Goal: Information Seeking & Learning: Learn about a topic

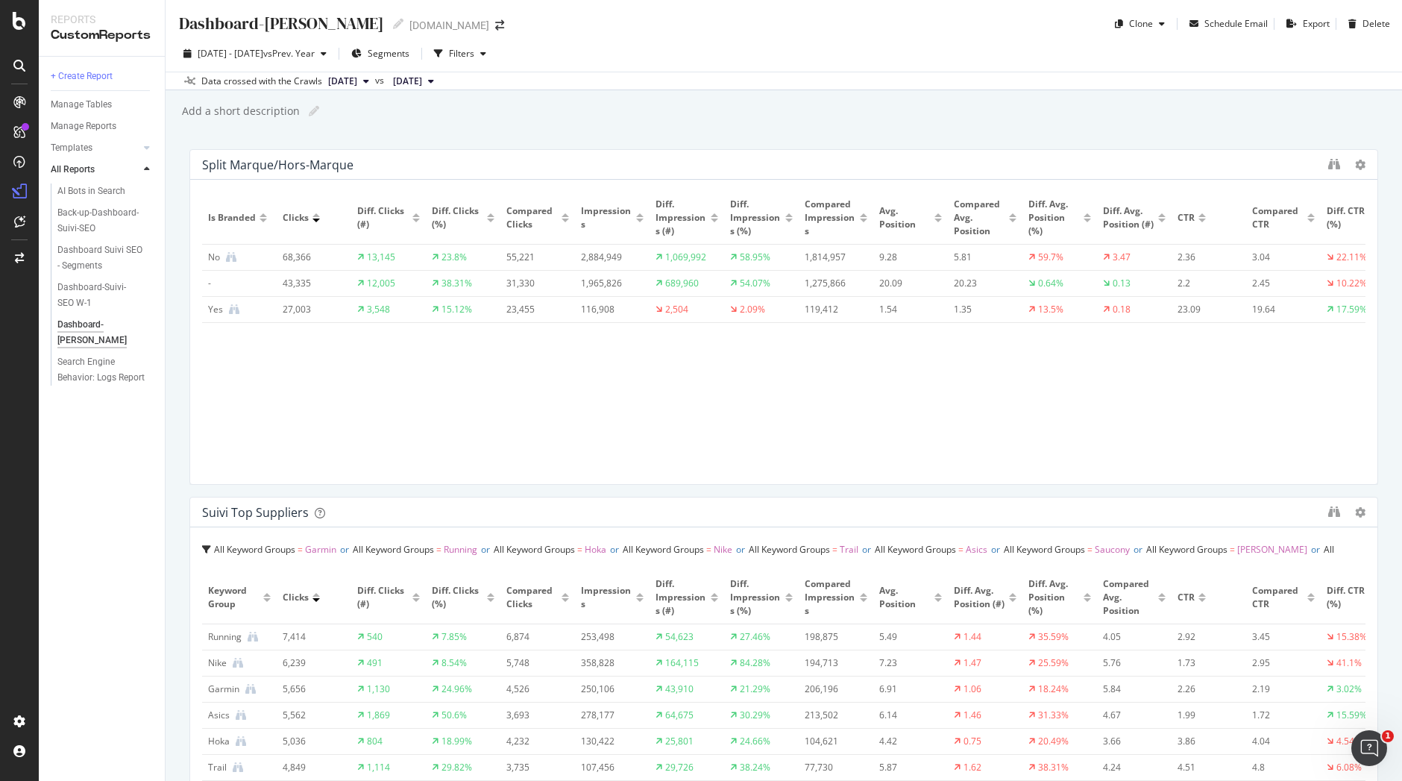
scroll to position [1089, 0]
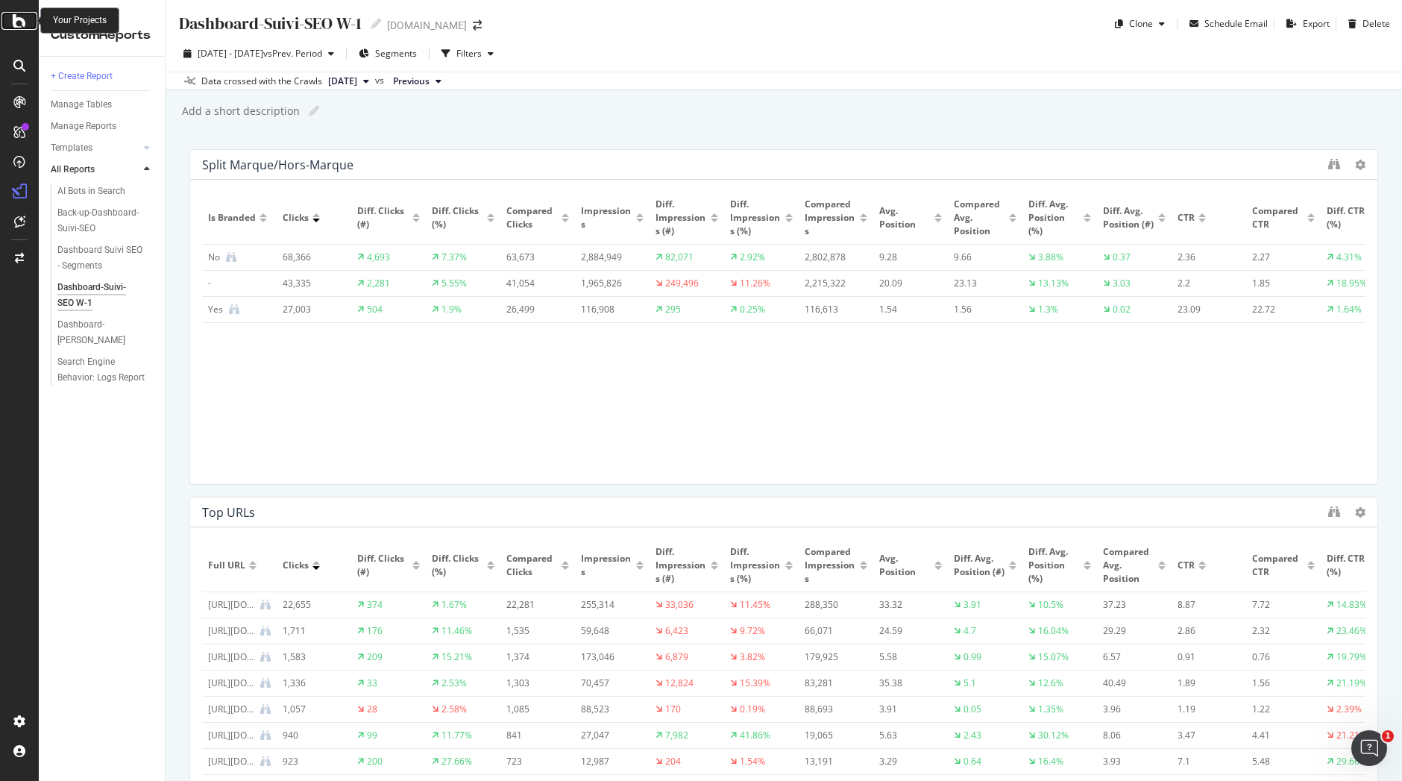
click at [16, 27] on icon at bounding box center [19, 21] width 13 height 18
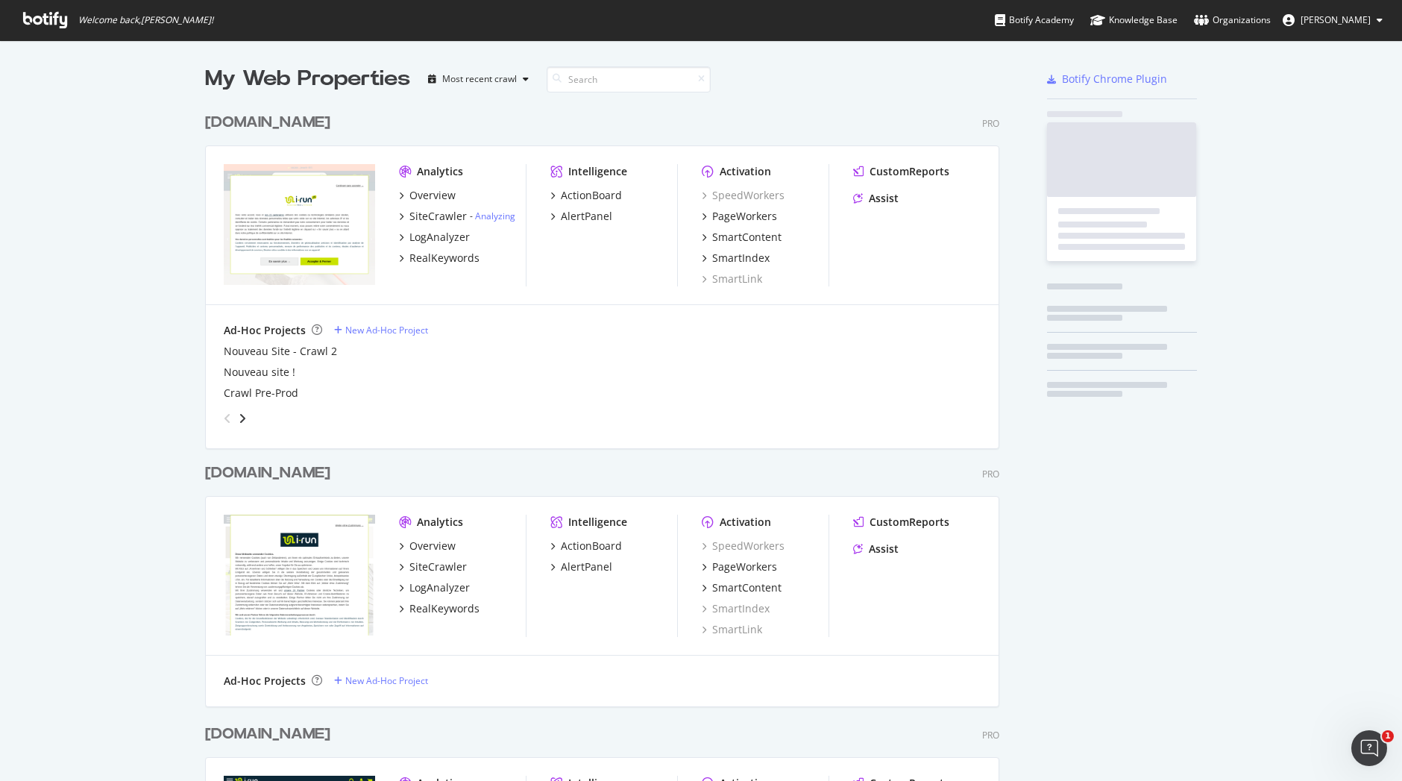
scroll to position [770, 1380]
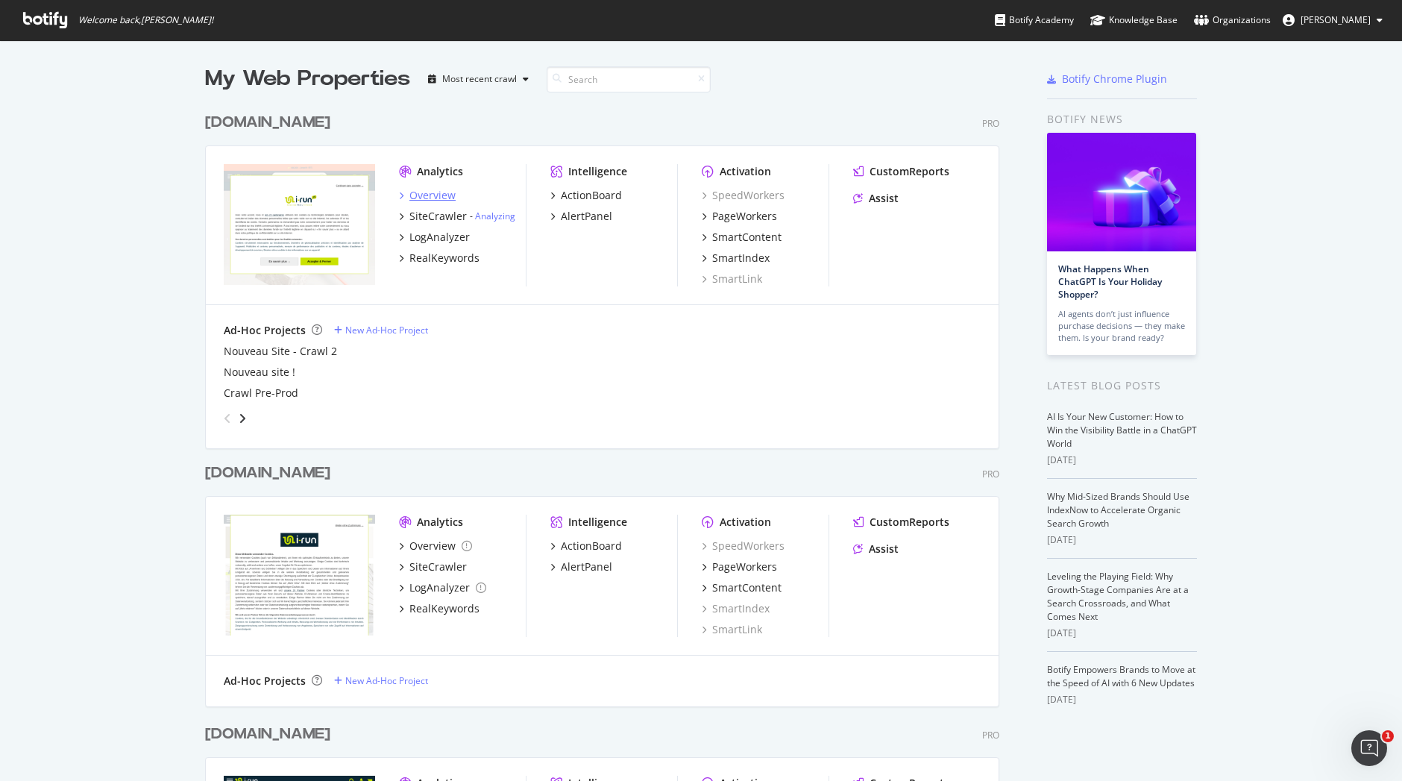
click at [444, 196] on div "Overview" at bounding box center [432, 195] width 46 height 15
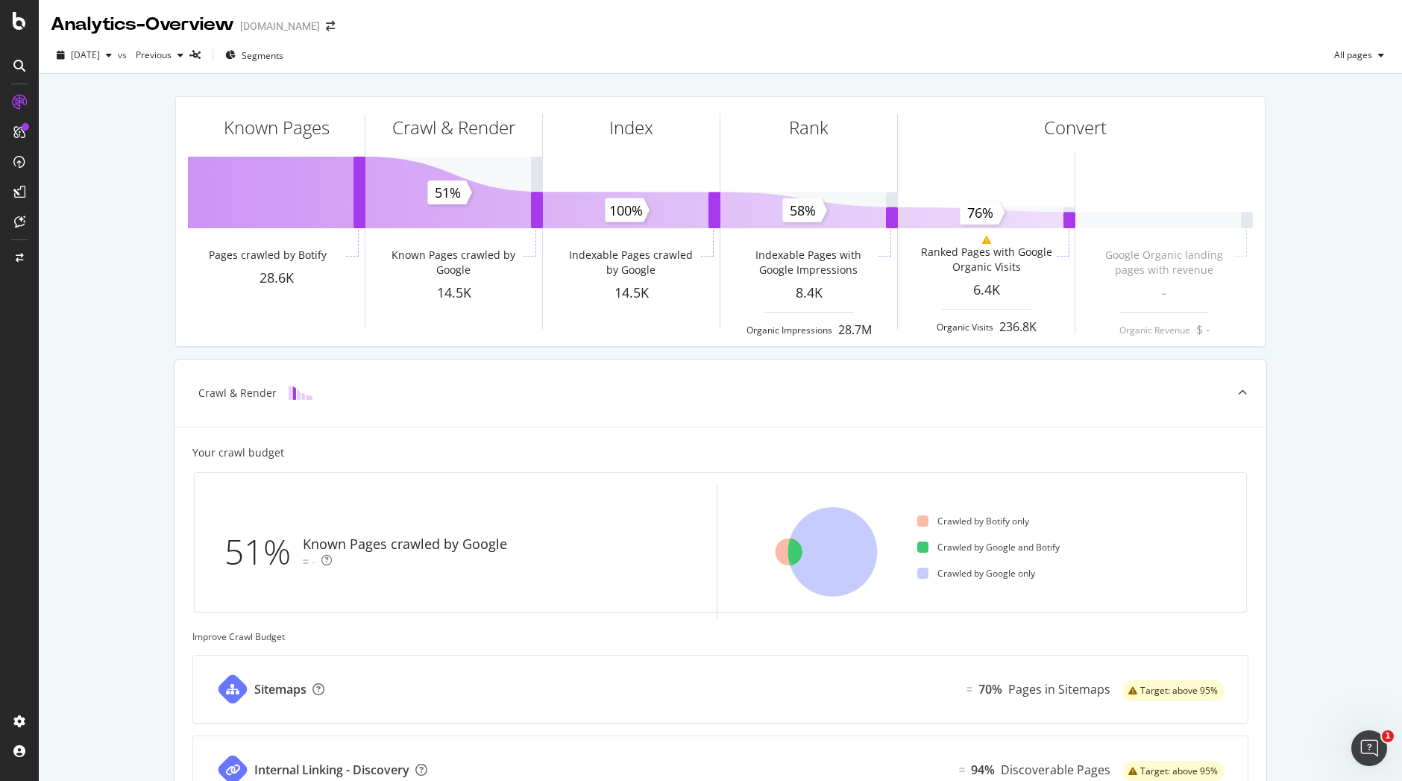
scroll to position [1, 0]
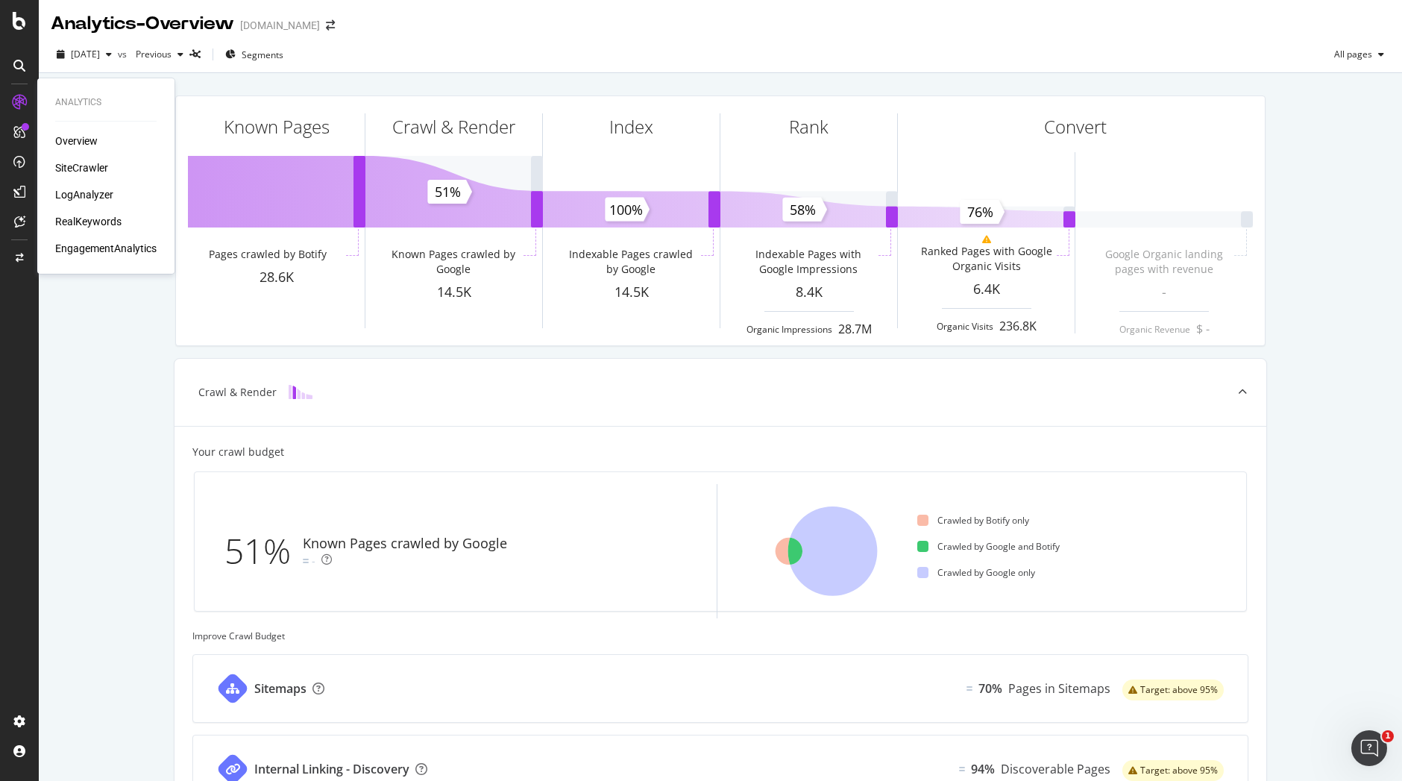
click at [76, 132] on div "Analytics Overview SiteCrawler LogAnalyzer RealKeywords EngagementAnalytics" at bounding box center [105, 175] width 125 height 189
click at [78, 136] on div "Overview" at bounding box center [76, 140] width 43 height 15
click at [75, 140] on div "Overview" at bounding box center [76, 140] width 43 height 15
click at [87, 140] on div "Overview" at bounding box center [76, 140] width 43 height 15
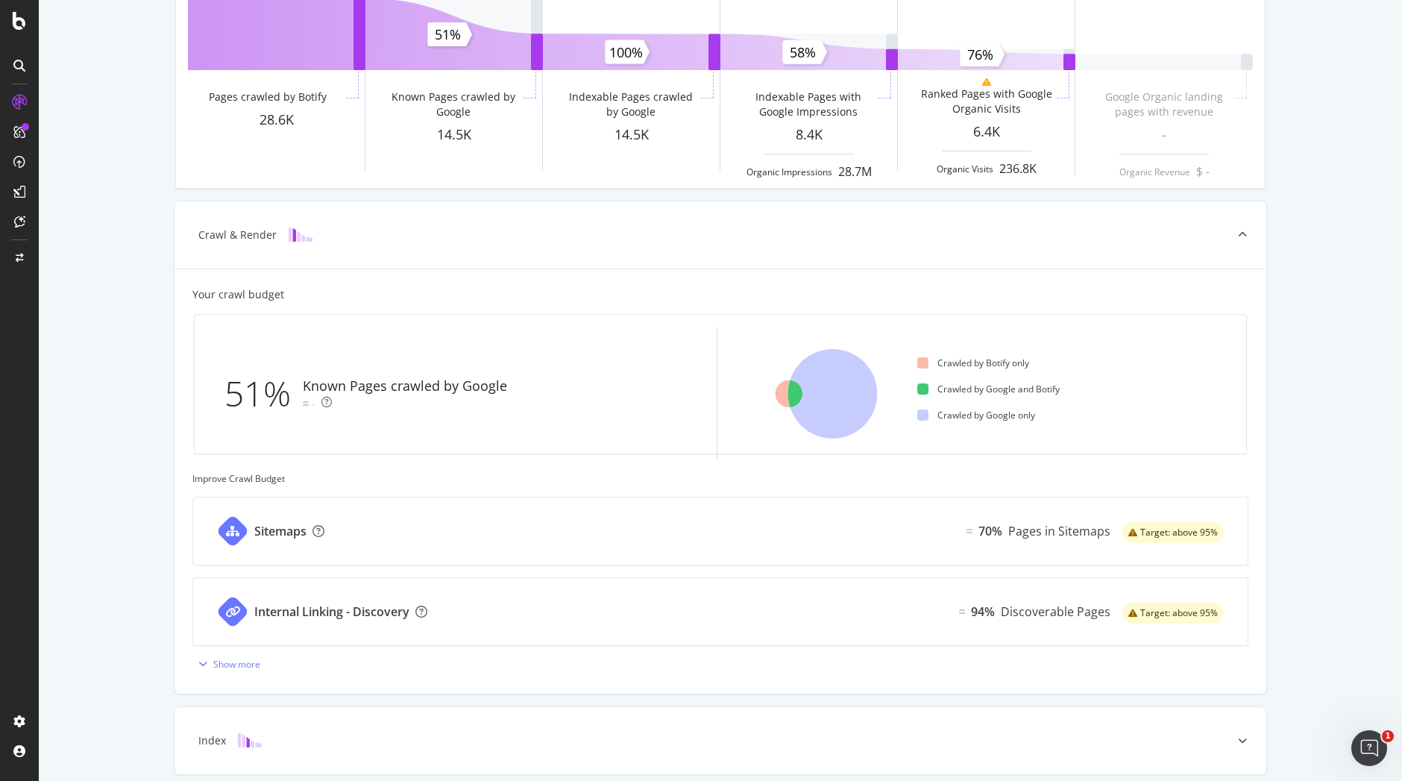
scroll to position [164, 0]
